Goal: Information Seeking & Learning: Check status

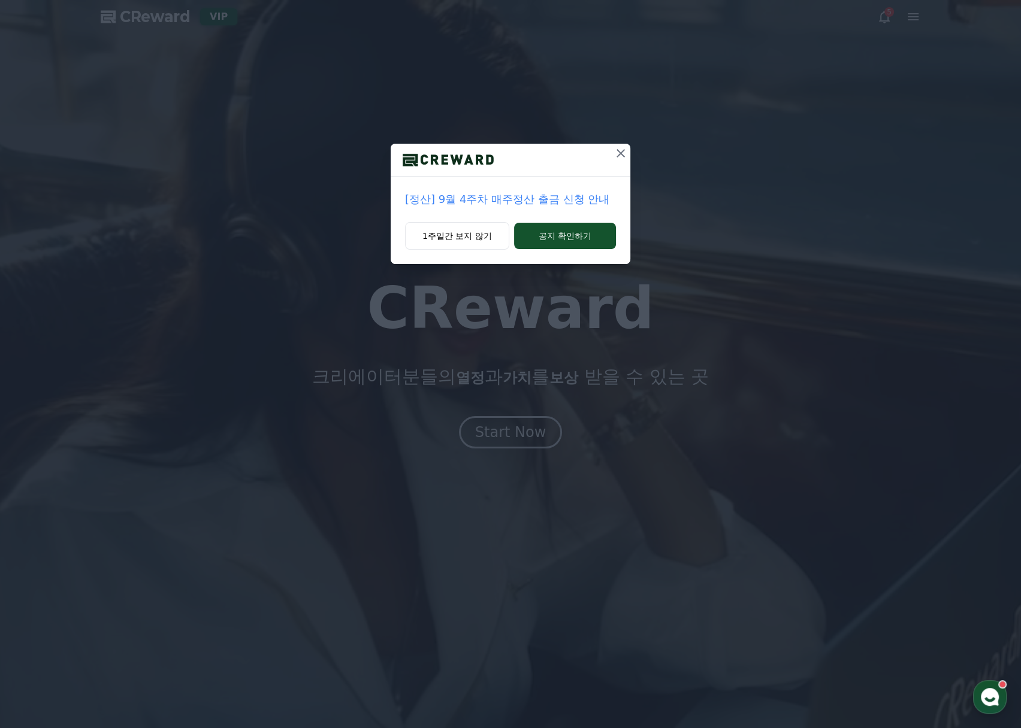
click at [613, 151] on icon at bounding box center [620, 153] width 14 height 14
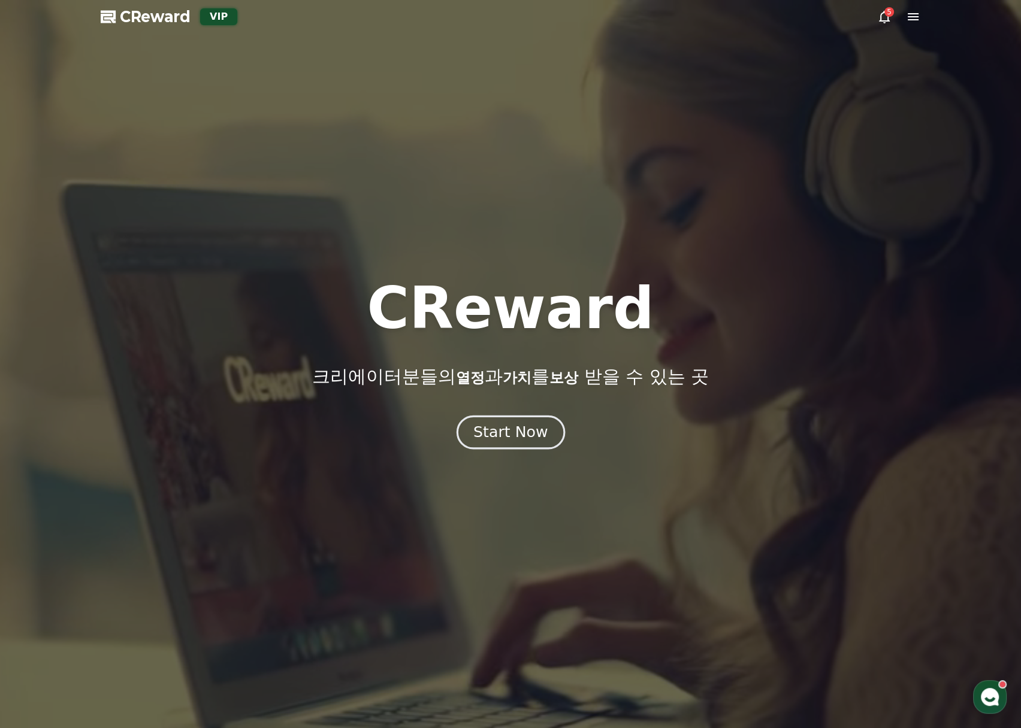
click at [498, 430] on div "Start Now" at bounding box center [510, 432] width 74 height 20
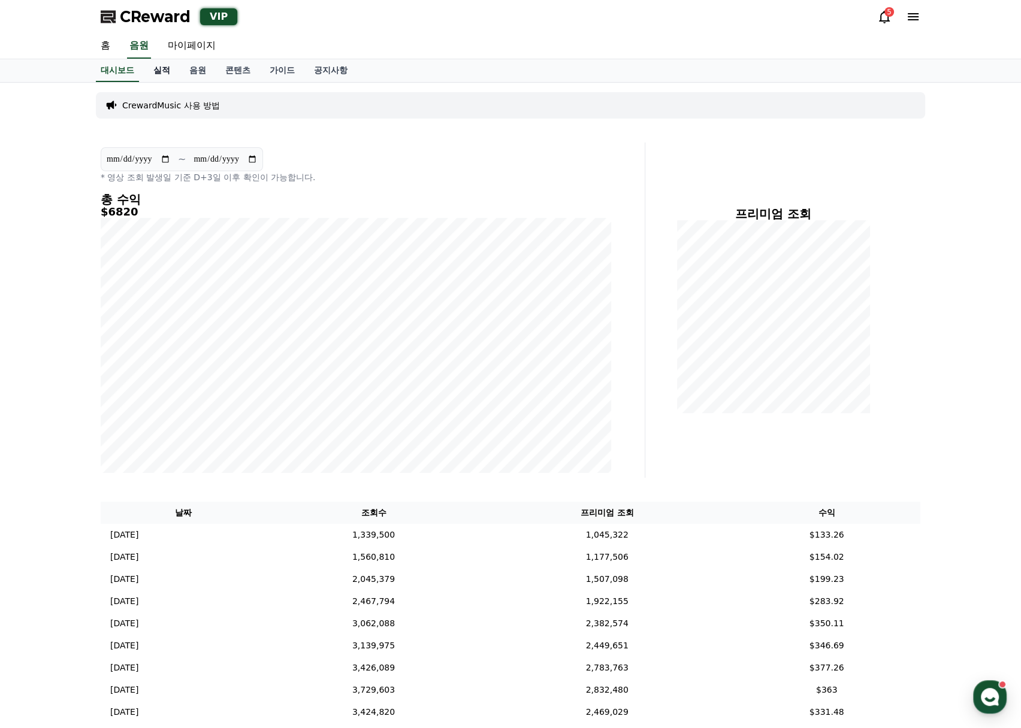
click at [156, 67] on link "실적" at bounding box center [162, 70] width 36 height 23
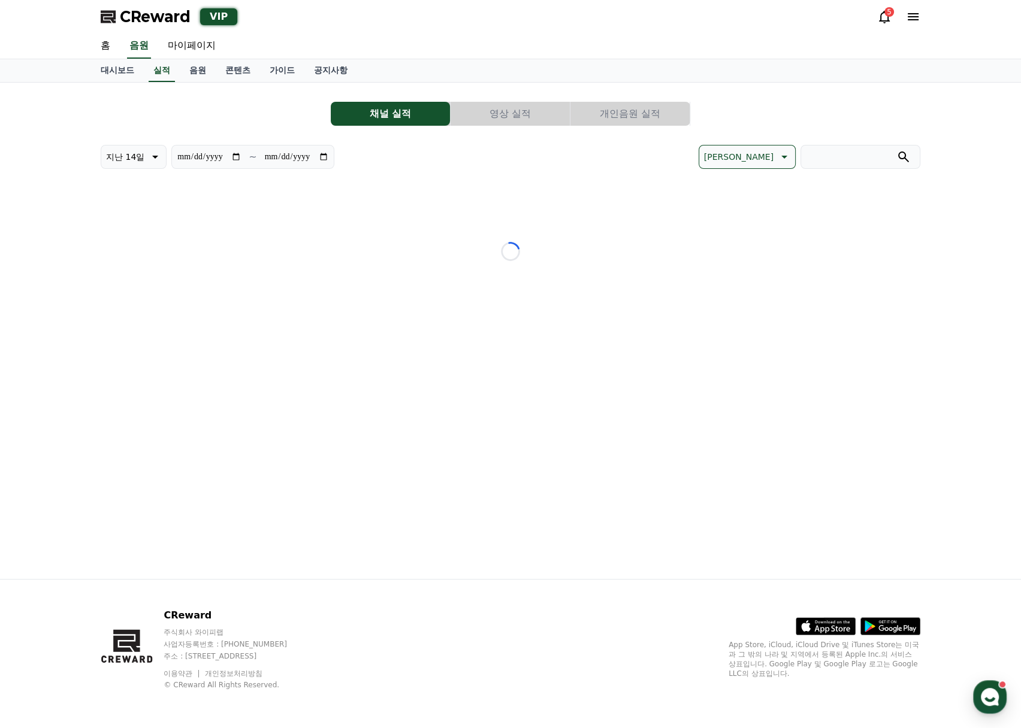
click at [655, 111] on button "개인음원 실적" at bounding box center [629, 114] width 119 height 24
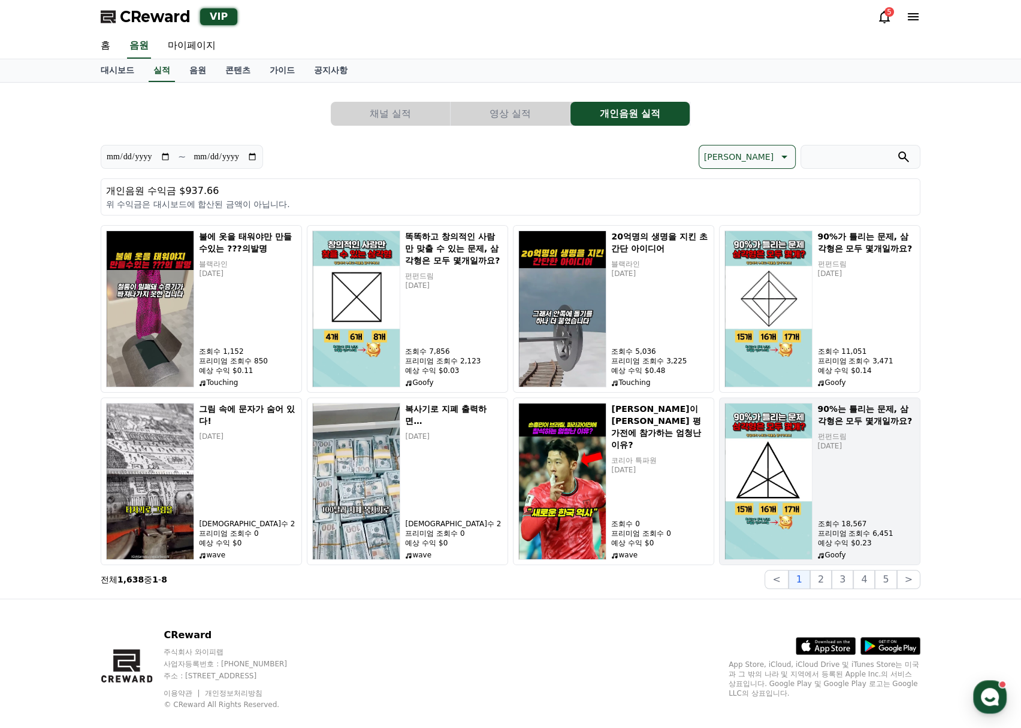
click at [854, 486] on div "90%는 틀리는 문제, 삼각형은 모두 몇개일까요? 펀펀드림 [DATE] 조회수 18,567 프리미엄 조회수 6,451 예상 수익 $0.23 G…" at bounding box center [866, 481] width 98 height 157
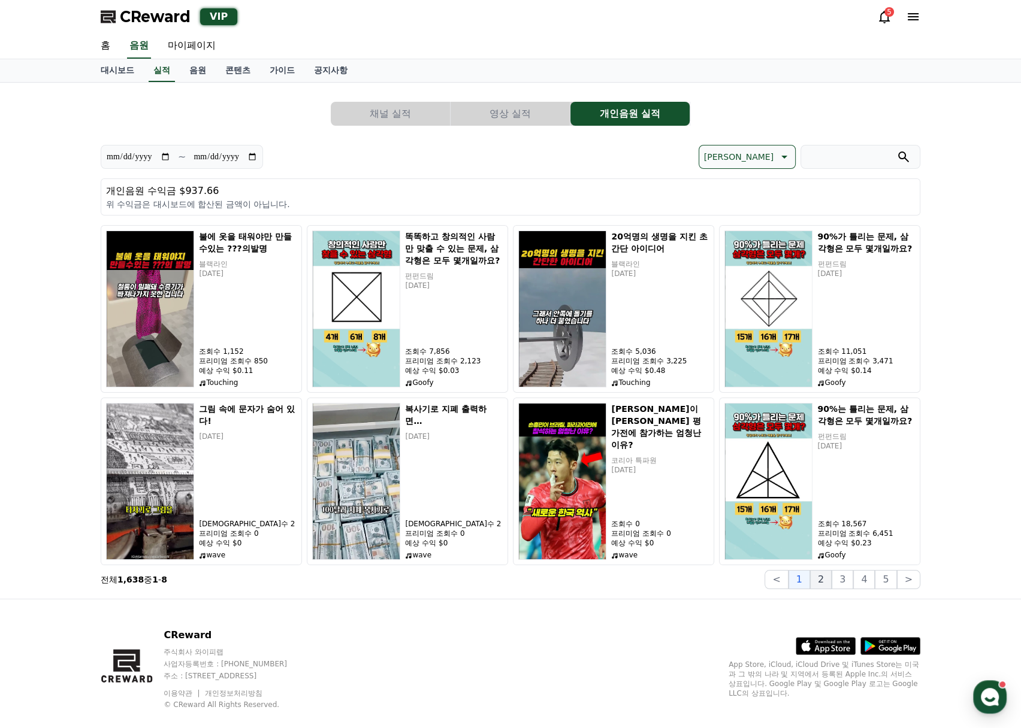
click at [825, 576] on button "2" at bounding box center [821, 579] width 22 height 19
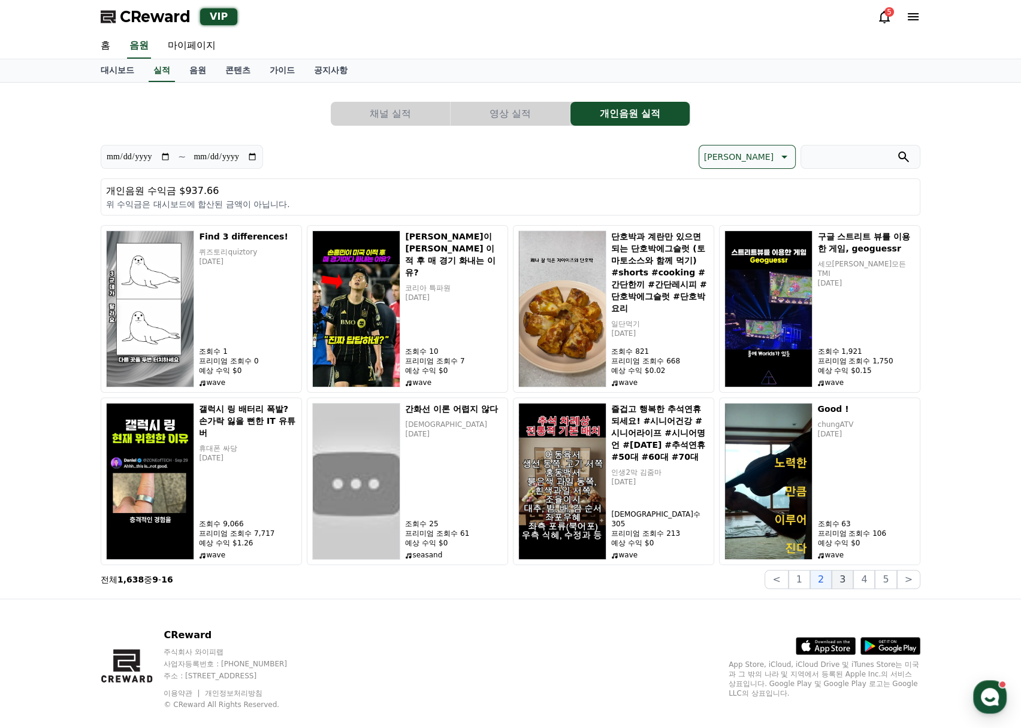
click at [848, 580] on button "3" at bounding box center [842, 579] width 22 height 19
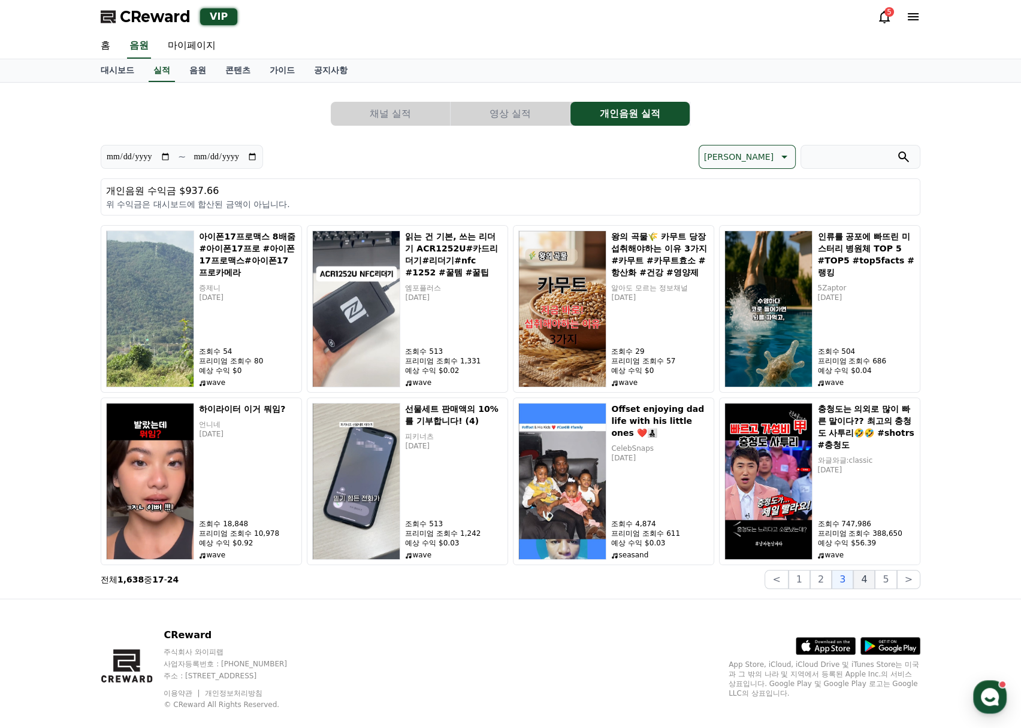
click at [870, 588] on button "4" at bounding box center [864, 579] width 22 height 19
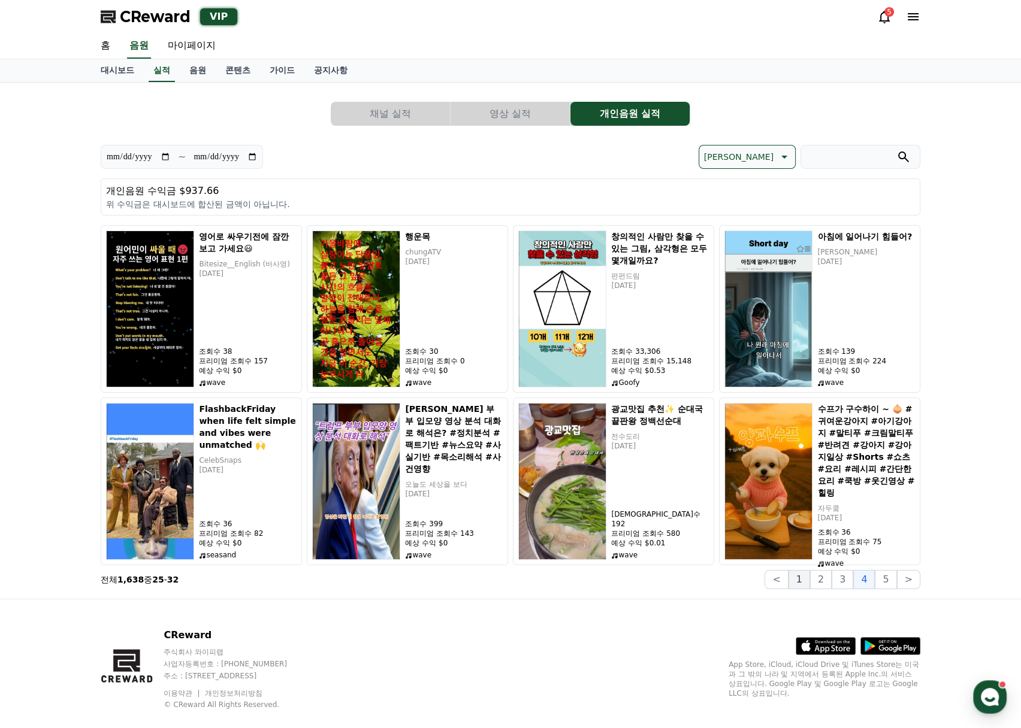
click at [807, 580] on button "1" at bounding box center [799, 579] width 22 height 19
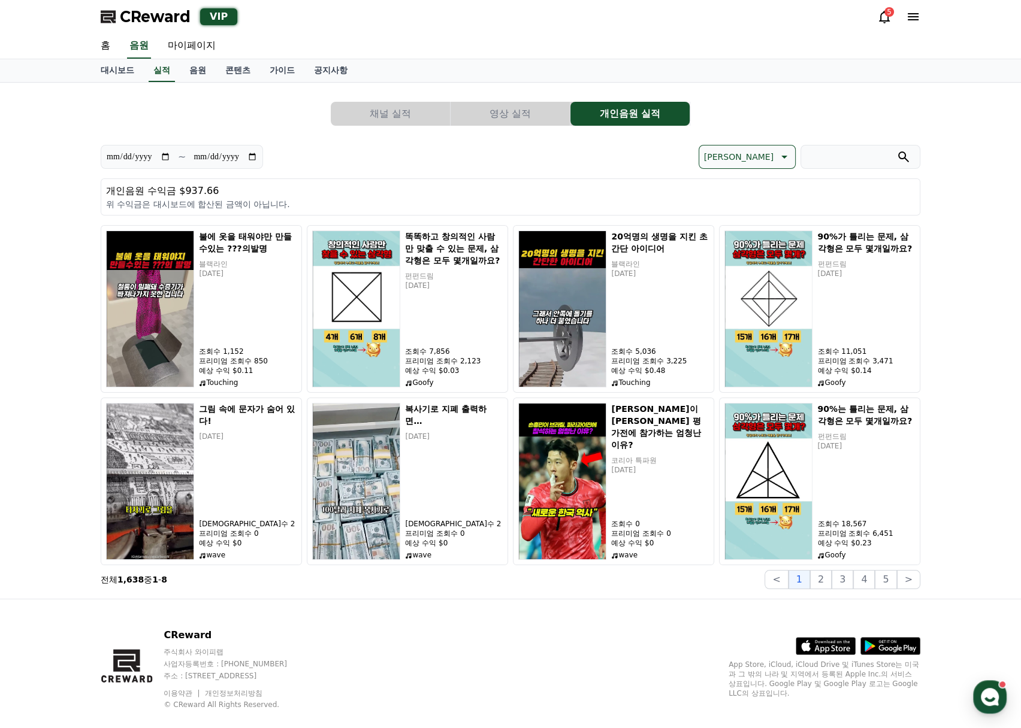
drag, startPoint x: 411, startPoint y: 115, endPoint x: 418, endPoint y: 115, distance: 7.2
click at [412, 115] on button "채널 실적" at bounding box center [390, 114] width 119 height 24
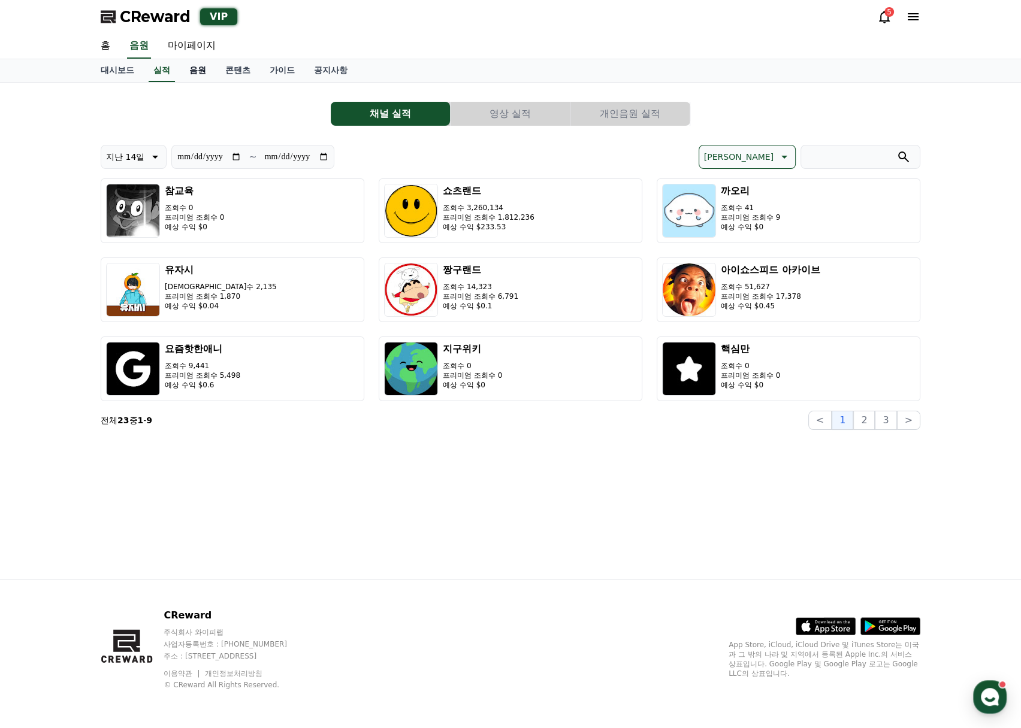
click at [201, 76] on link "음원" at bounding box center [198, 70] width 36 height 23
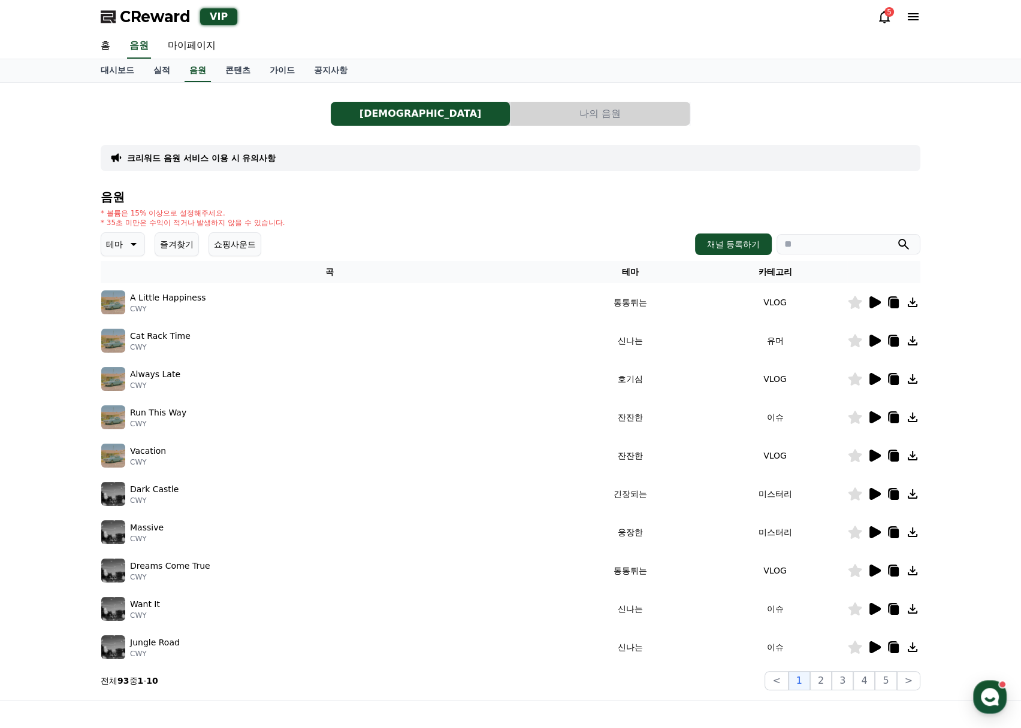
click at [690, 123] on div "[DEMOGRAPHIC_DATA]의 음원" at bounding box center [510, 114] width 819 height 24
click at [665, 118] on button "나의 음원" at bounding box center [599, 114] width 179 height 24
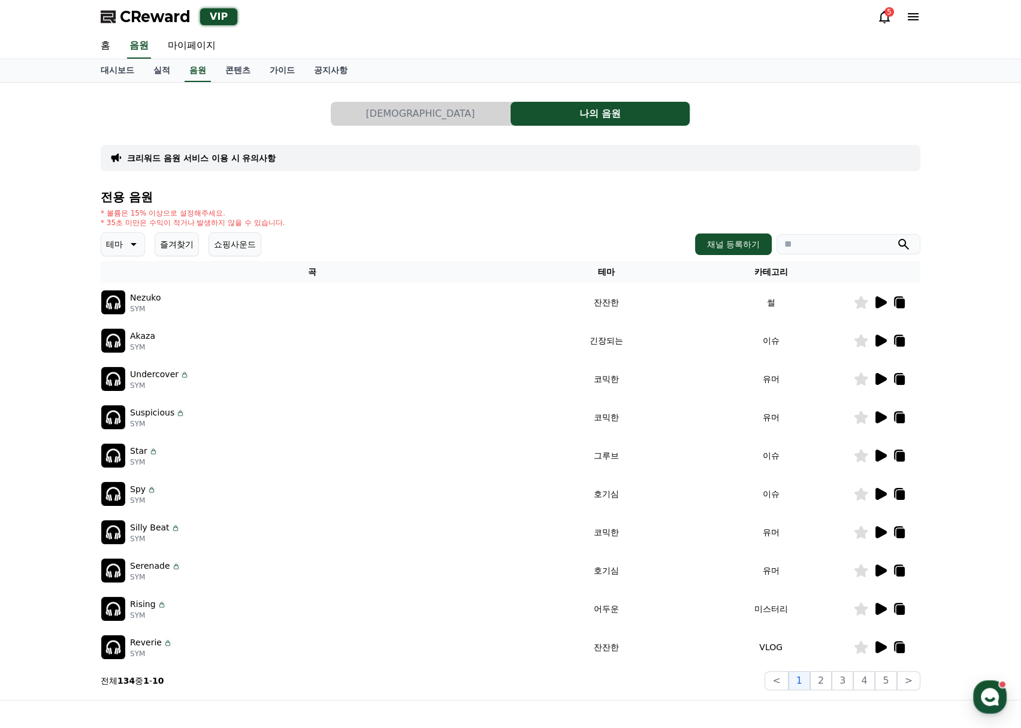
click at [876, 380] on icon at bounding box center [880, 379] width 11 height 12
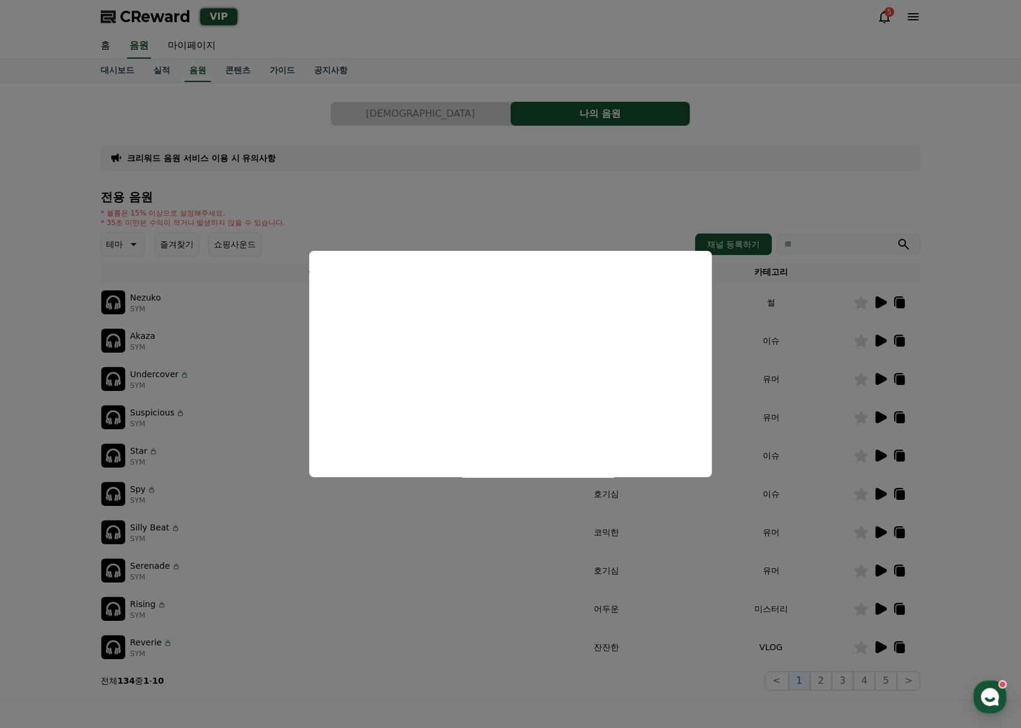
click at [579, 201] on button "close modal" at bounding box center [510, 364] width 1021 height 728
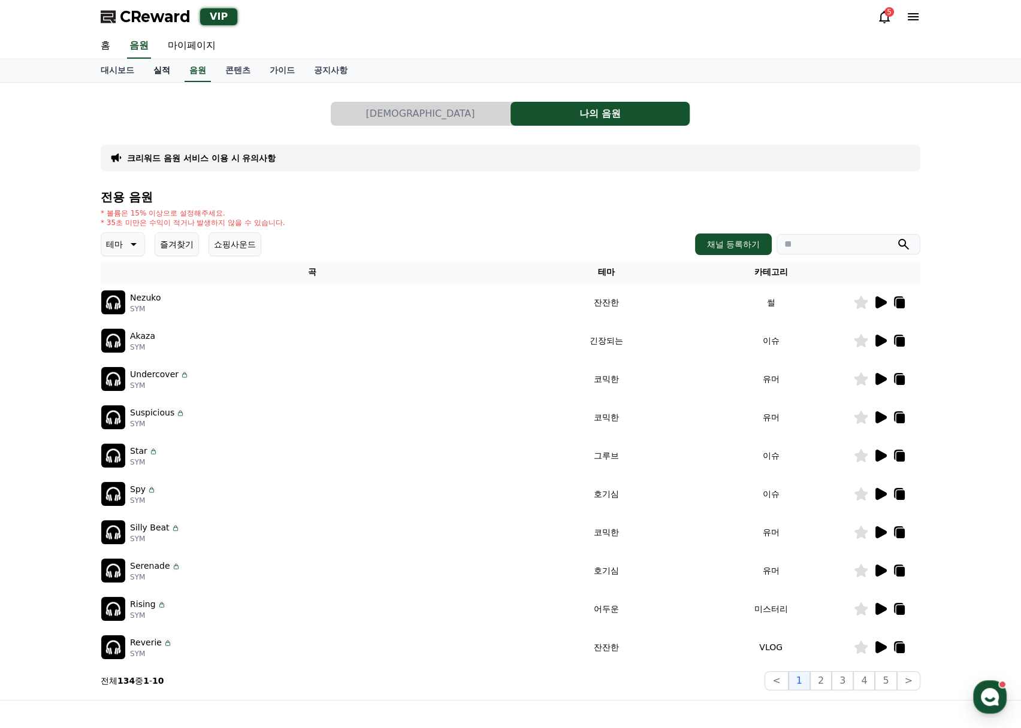
click at [156, 64] on link "실적" at bounding box center [162, 70] width 36 height 23
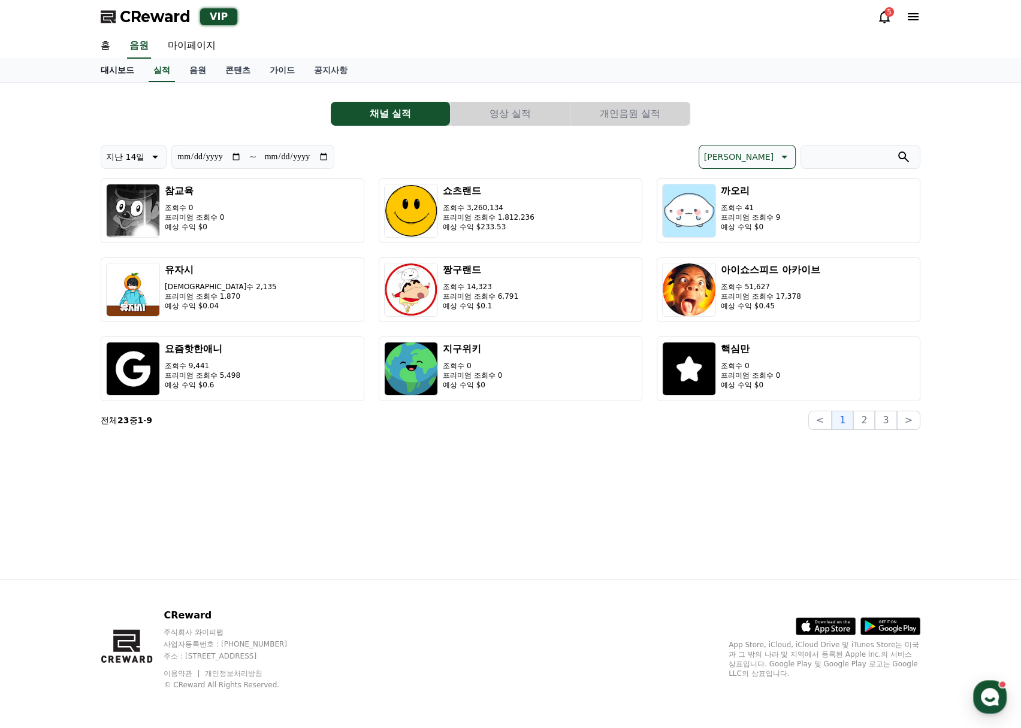
click at [125, 69] on link "대시보드" at bounding box center [117, 70] width 53 height 23
